Goal: Task Accomplishment & Management: Use online tool/utility

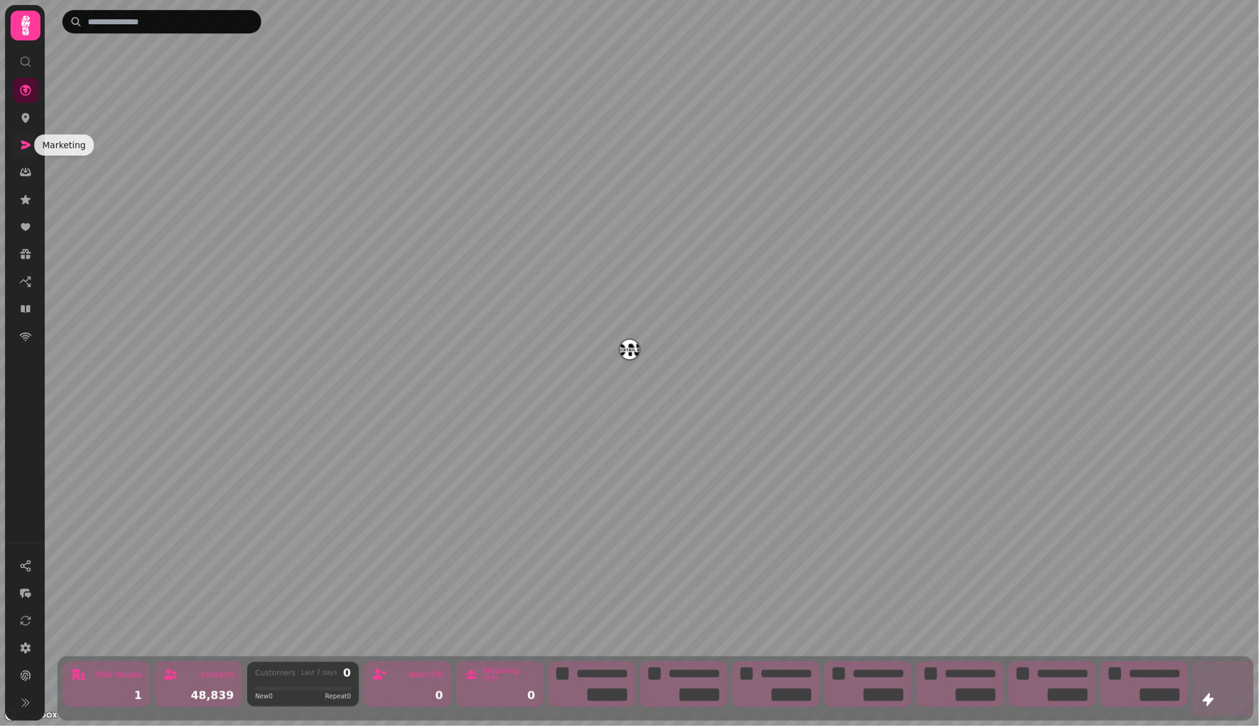
click at [19, 141] on icon at bounding box center [25, 145] width 12 height 12
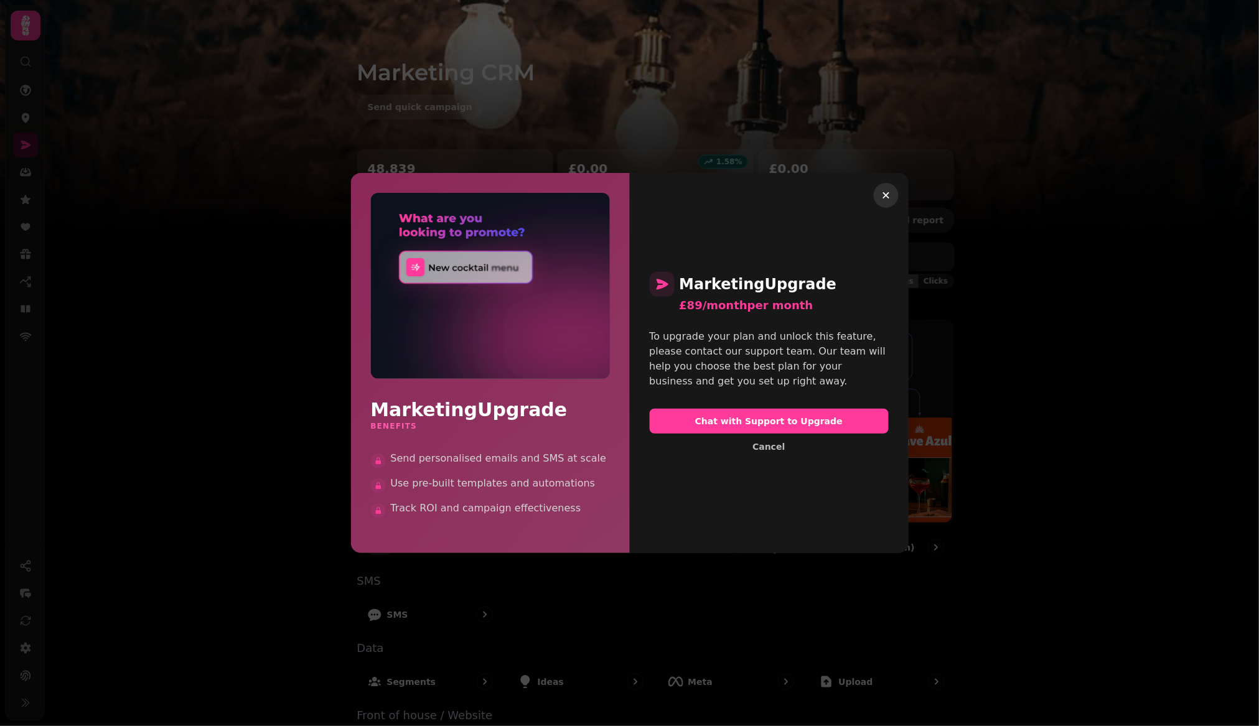
click at [890, 199] on icon "button" at bounding box center [886, 195] width 12 height 12
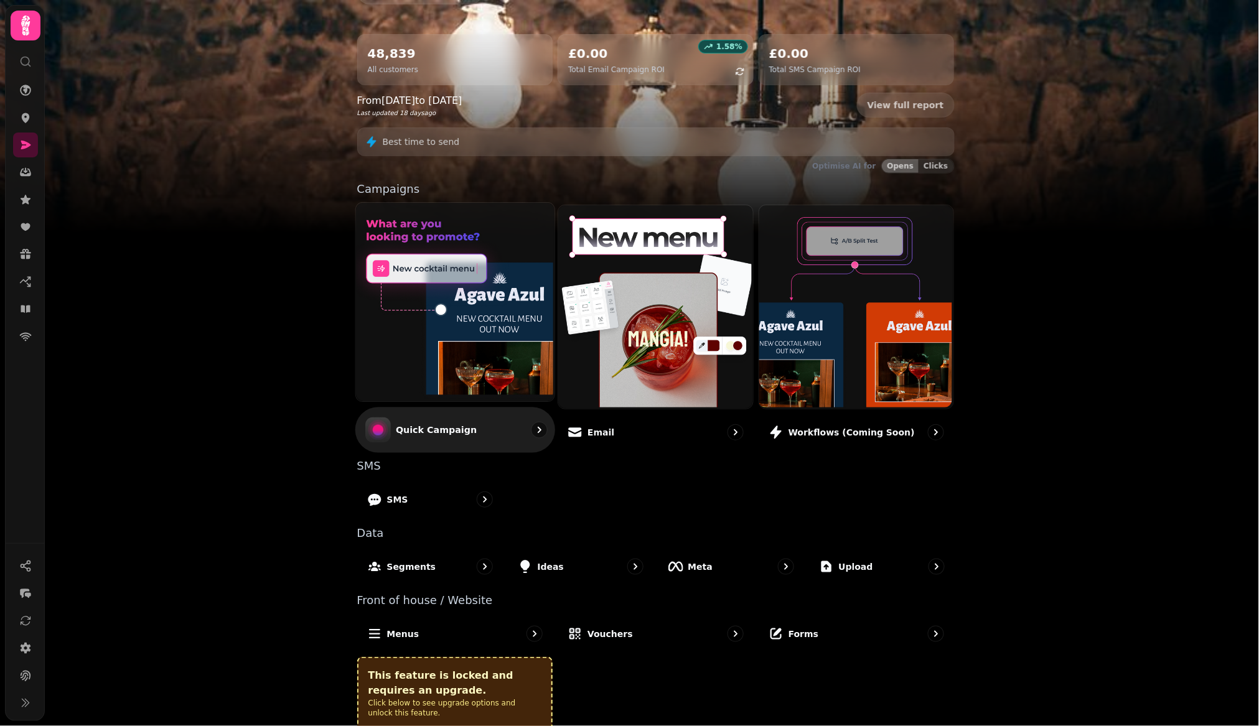
scroll to position [67, 0]
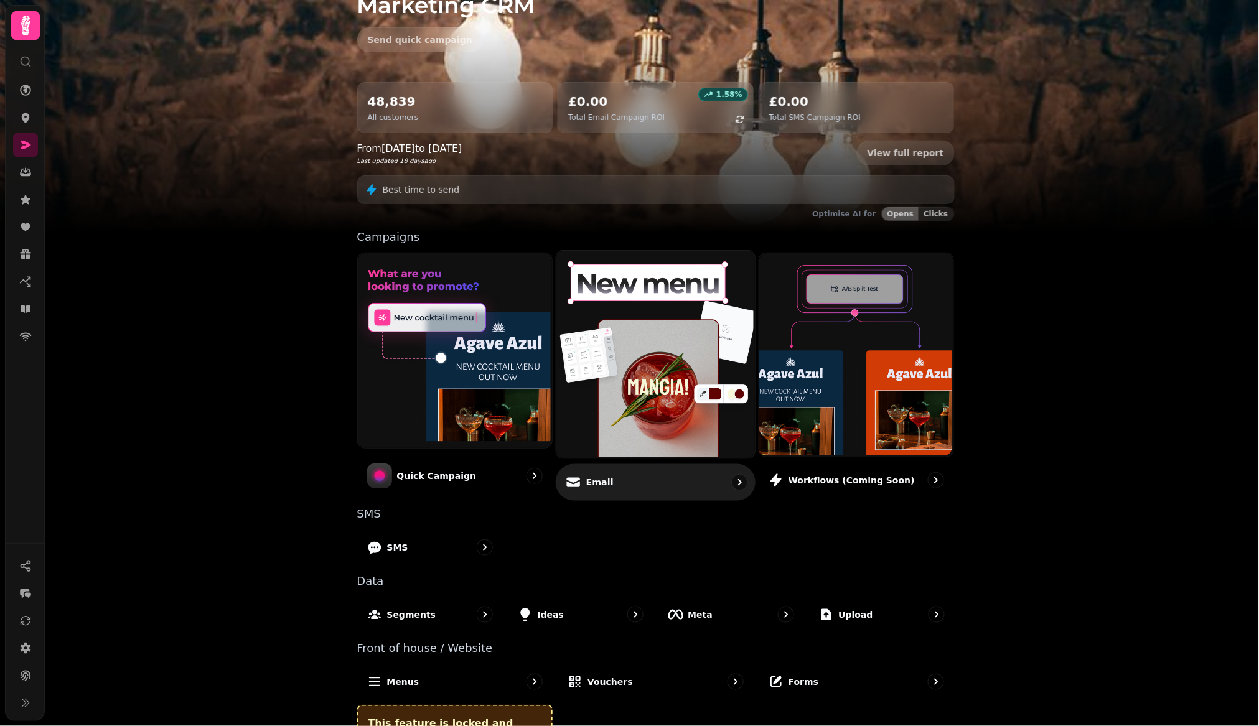
click at [679, 416] on img at bounding box center [654, 352] width 198 height 207
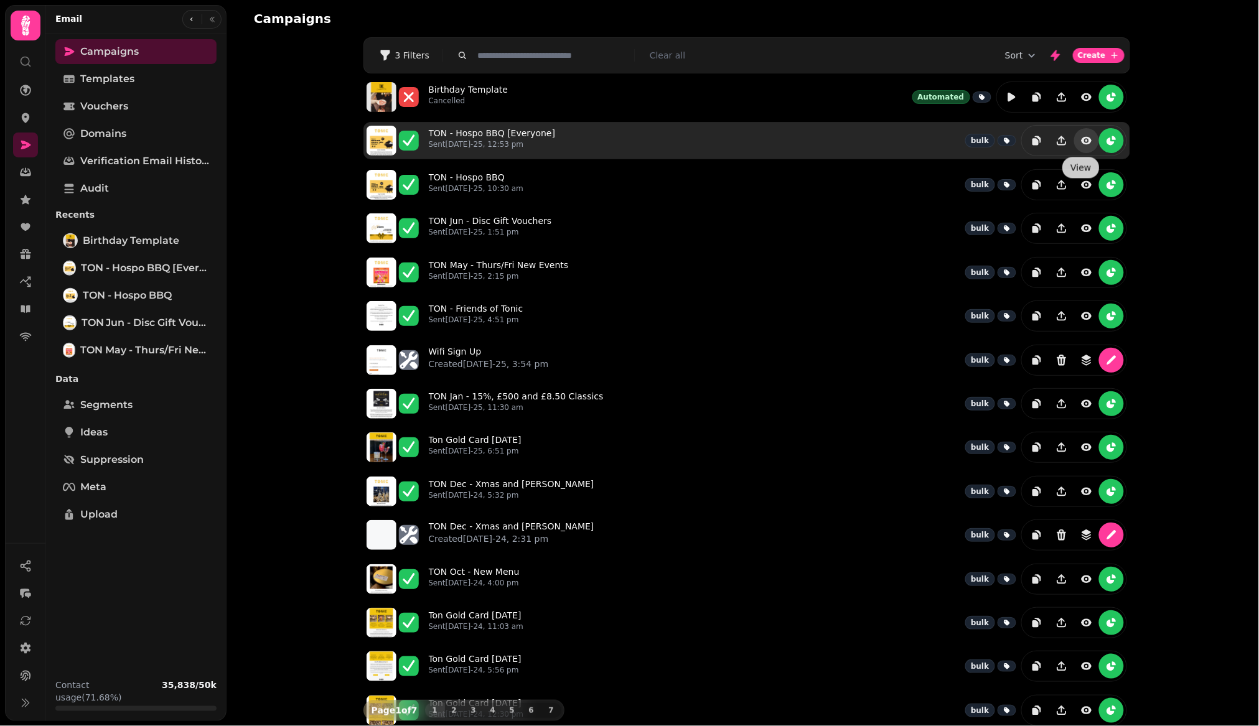
click at [1081, 141] on icon "view" at bounding box center [1086, 140] width 11 height 7
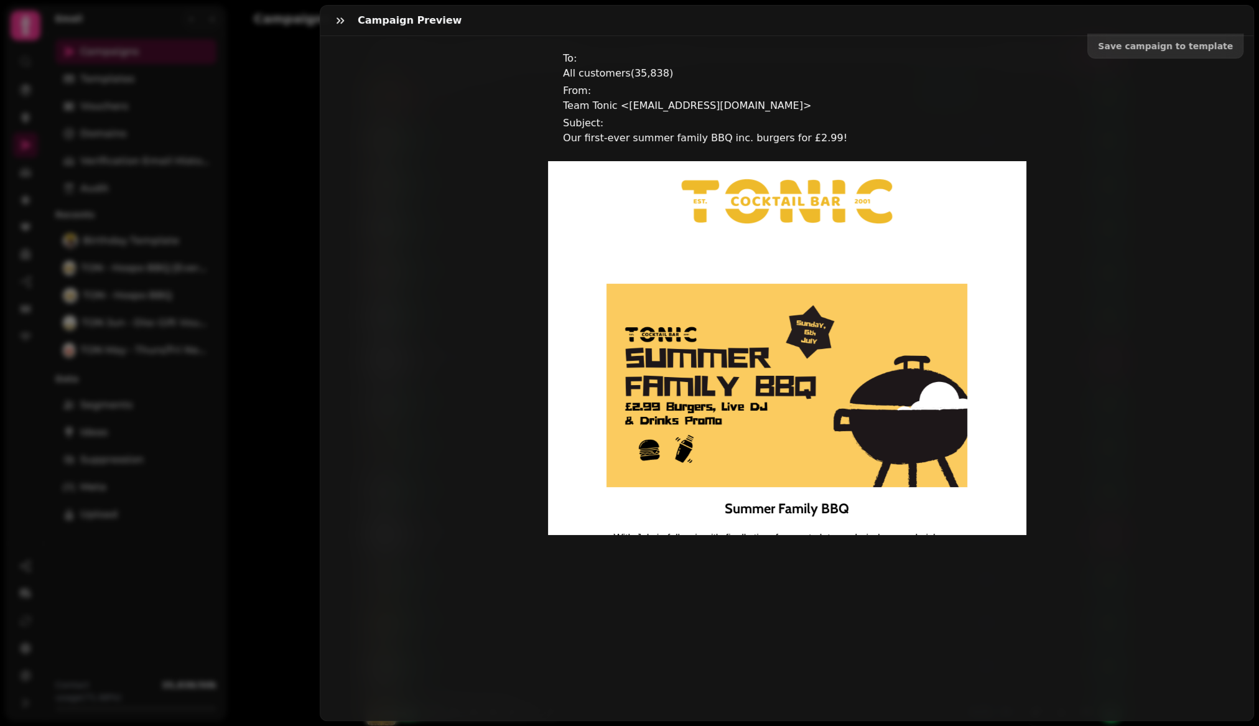
scroll to position [114, 0]
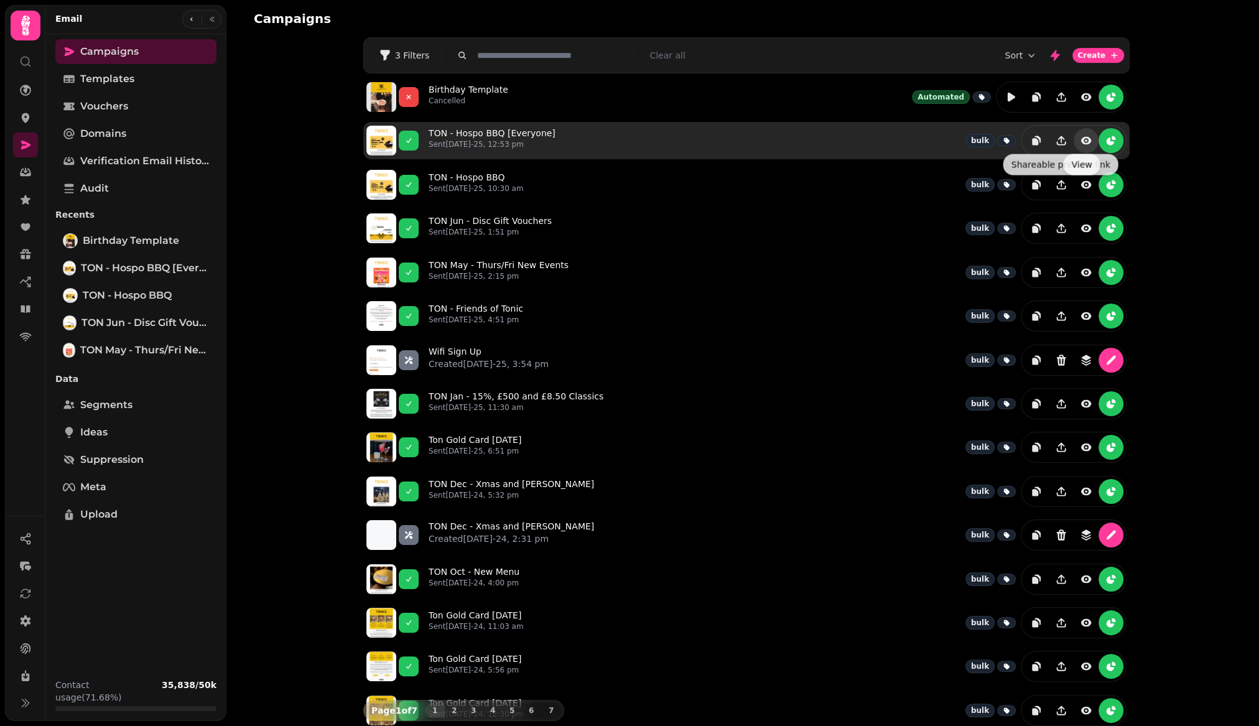
click at [1085, 140] on icon "view" at bounding box center [1086, 141] width 2 height 2
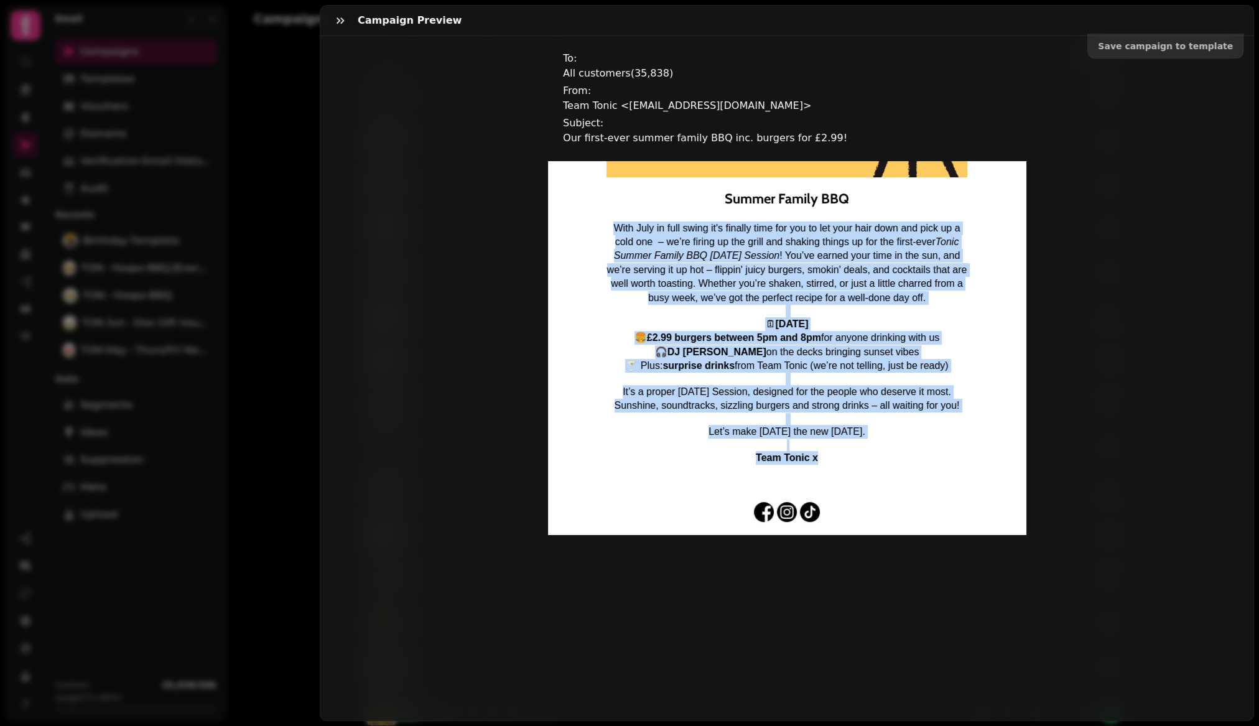
scroll to position [365, 0]
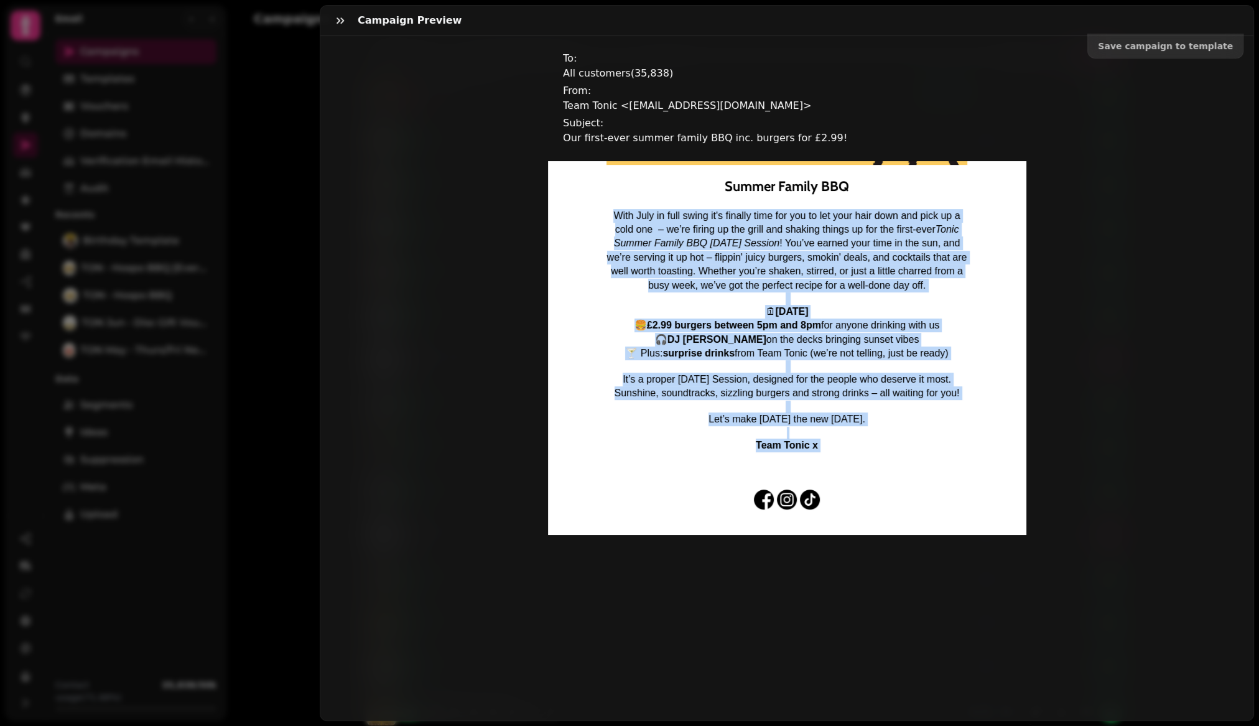
drag, startPoint x: 608, startPoint y: 262, endPoint x: 897, endPoint y: 452, distance: 346.3
click at [899, 452] on div "With July in full swing it's finally time for you to let your hair down and pic…" at bounding box center [787, 337] width 361 height 256
copy div "With July in full swing it's finally time for you to let your hair down and pic…"
